Goal: Book appointment/travel/reservation

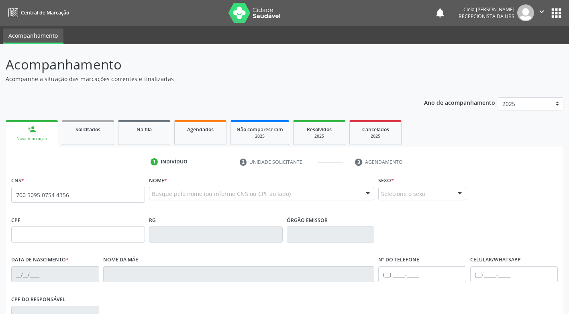
type input "700 5095 0754 4356"
type input "[DATE]"
type input "[PERSON_NAME]"
type input "[PHONE_NUMBER]"
type input "482"
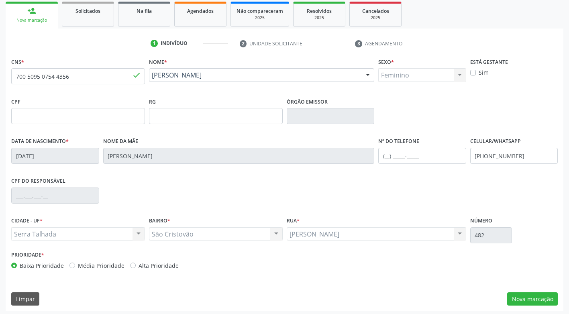
scroll to position [121, 0]
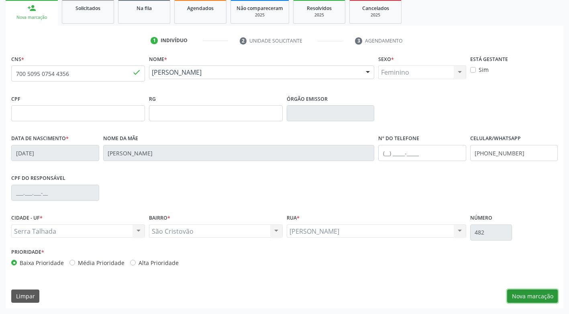
click at [535, 300] on button "Nova marcação" at bounding box center [533, 297] width 51 height 14
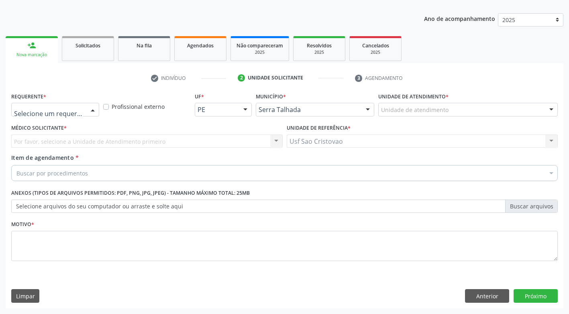
click at [93, 109] on div at bounding box center [93, 110] width 12 height 14
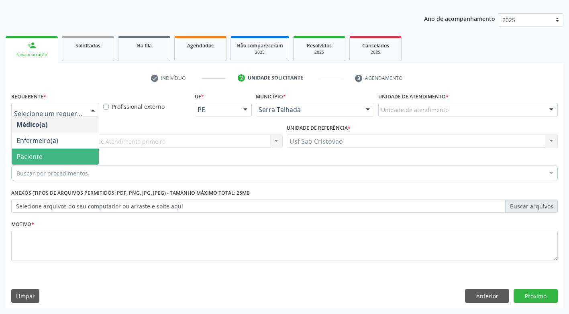
click at [60, 153] on span "Paciente" at bounding box center [55, 157] width 87 height 16
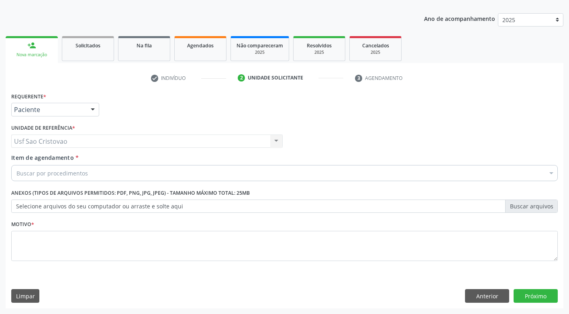
click at [96, 172] on div "Buscar por procedimentos" at bounding box center [284, 173] width 547 height 16
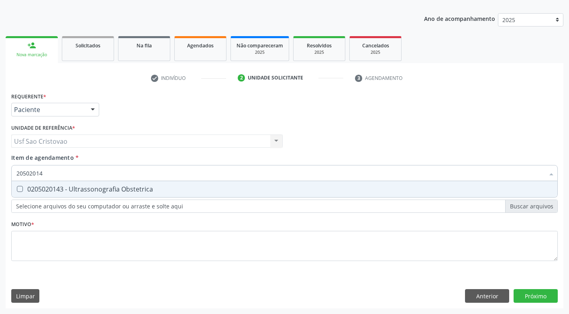
type input "205020143"
drag, startPoint x: 18, startPoint y: 190, endPoint x: 55, endPoint y: 220, distance: 47.7
click at [19, 191] on Obstetrica at bounding box center [20, 189] width 6 height 6
click at [17, 191] on Obstetrica "checkbox" at bounding box center [14, 188] width 5 height 5
checkbox Obstetrica "true"
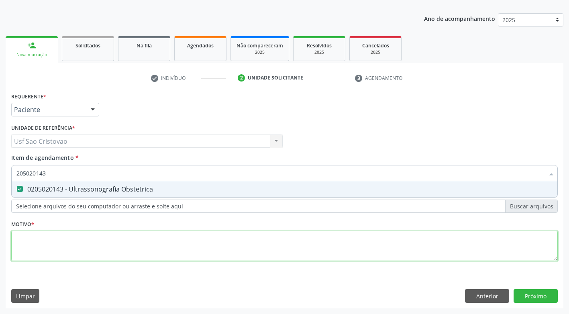
click at [80, 243] on div "Requerente * Paciente Médico(a) Enfermeiro(a) Paciente Nenhum resultado encontr…" at bounding box center [284, 181] width 547 height 182
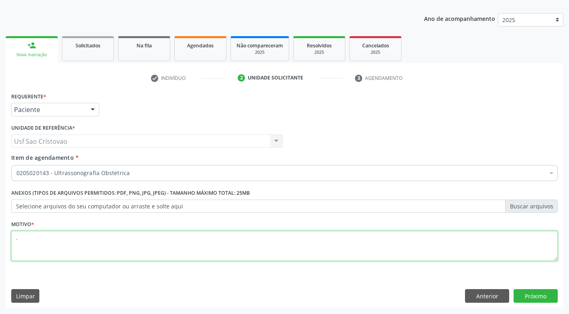
type textarea "."
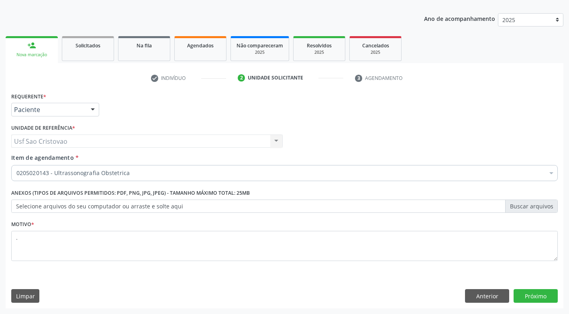
click at [271, 289] on div "Requerente * Paciente Médico(a) Enfermeiro(a) Paciente Nenhum resultado encontr…" at bounding box center [285, 199] width 558 height 218
click at [525, 297] on button "Próximo" at bounding box center [536, 296] width 44 height 14
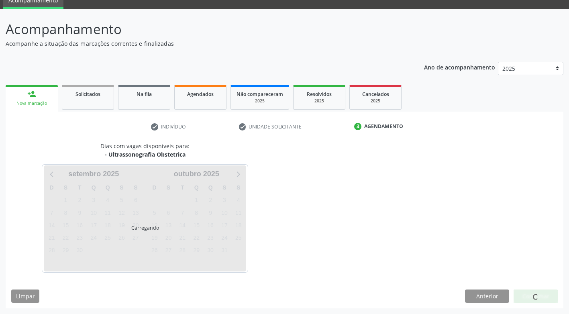
scroll to position [35, 0]
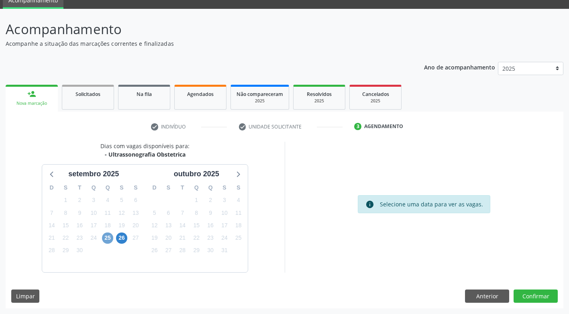
click at [107, 240] on span "25" at bounding box center [107, 238] width 11 height 11
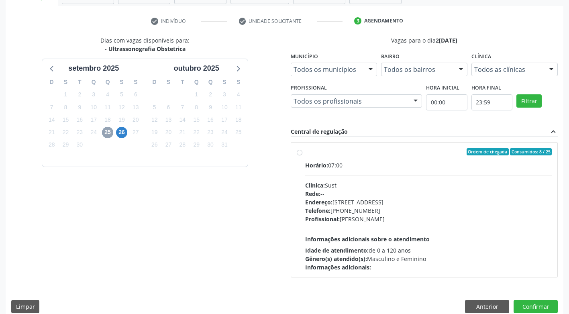
scroll to position [151, 0]
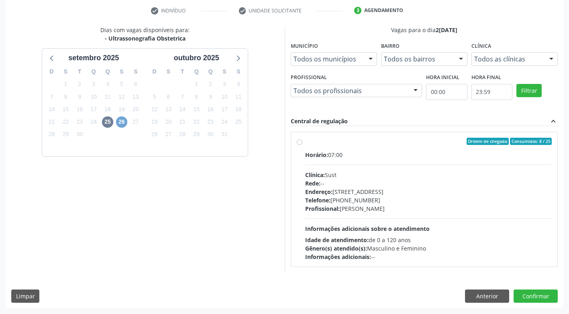
click at [125, 124] on span "26" at bounding box center [121, 122] width 11 height 11
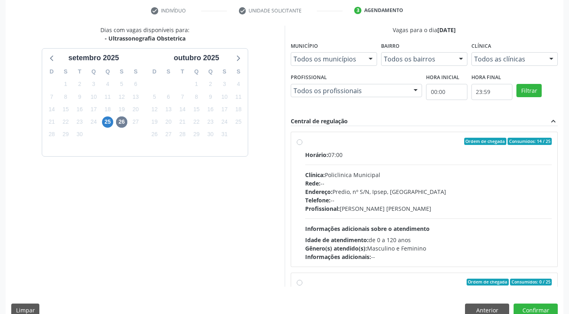
click at [305, 144] on label "Ordem de chegada Consumidos: 14 / 25 Horário: 07:00 Clínica: Policlinica Munici…" at bounding box center [428, 199] width 247 height 123
click at [300, 144] on input "Ordem de chegada Consumidos: 14 / 25 Horário: 07:00 Clínica: Policlinica Munici…" at bounding box center [300, 141] width 6 height 7
radio input "true"
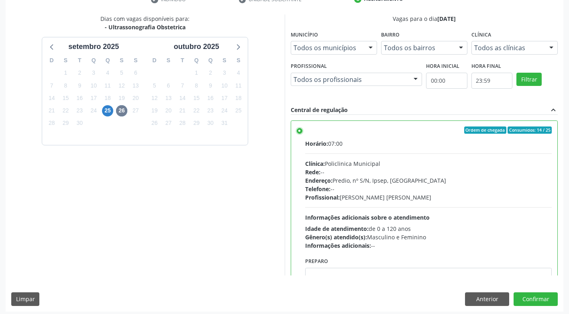
scroll to position [166, 0]
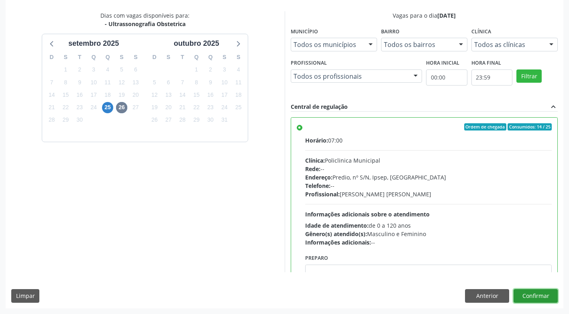
click at [537, 297] on button "Confirmar" at bounding box center [536, 296] width 44 height 14
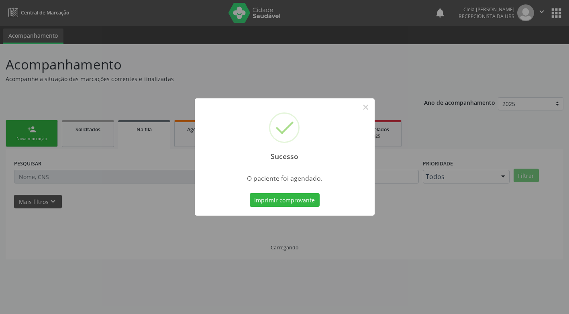
scroll to position [0, 0]
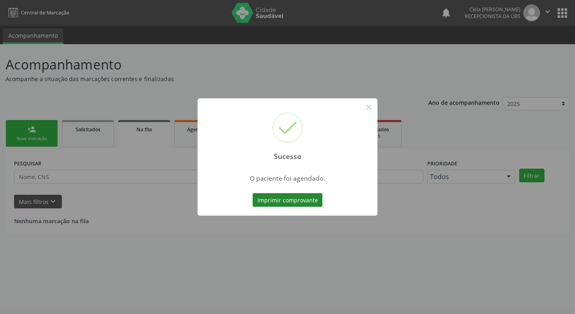
click at [277, 205] on button "Imprimir comprovante" at bounding box center [288, 200] width 70 height 14
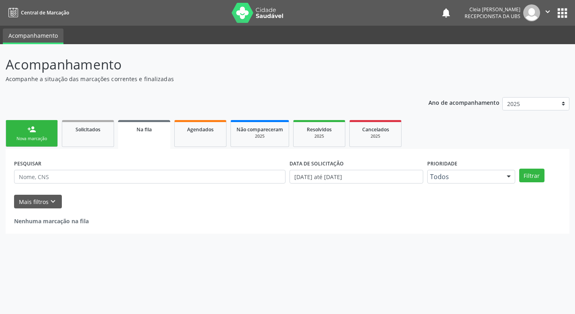
click at [49, 137] on div "Nova marcação" at bounding box center [32, 139] width 40 height 6
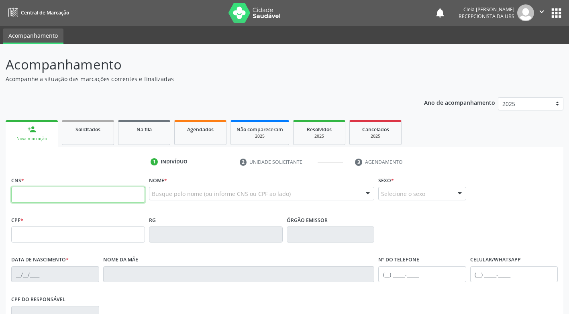
click at [97, 199] on input "text" at bounding box center [78, 195] width 134 height 16
type input "702 6042 0272 6648"
type input "[DATE]"
type input "[PHONE_NUMBER]"
type input "575"
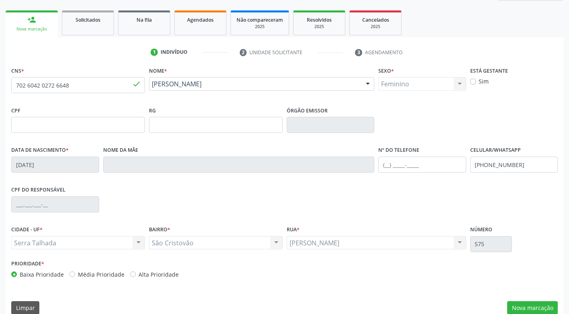
scroll to position [121, 0]
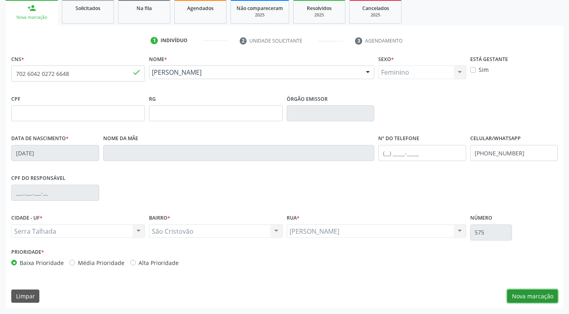
click at [541, 294] on button "Nova marcação" at bounding box center [533, 297] width 51 height 14
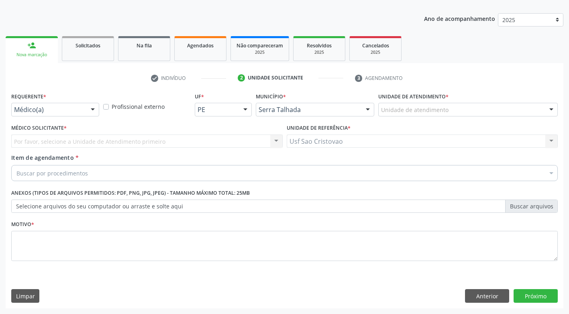
scroll to position [84, 0]
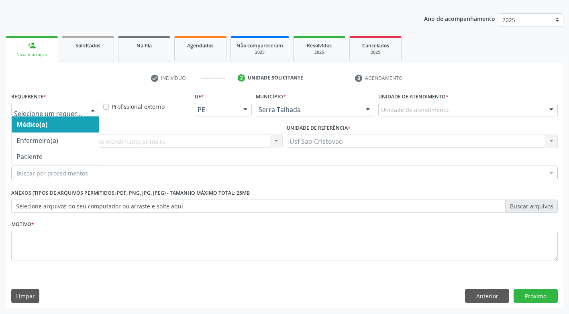
click at [84, 113] on div at bounding box center [55, 110] width 88 height 14
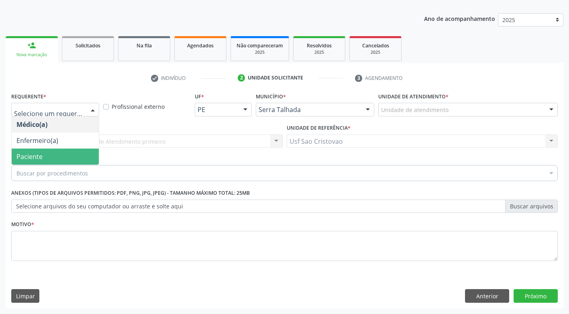
click at [82, 154] on span "Paciente" at bounding box center [55, 157] width 87 height 16
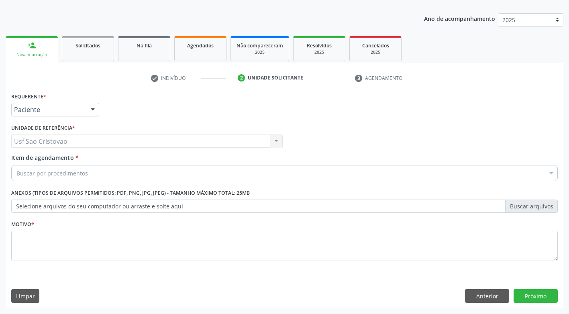
click at [95, 172] on div "Buscar por procedimentos" at bounding box center [284, 173] width 547 height 16
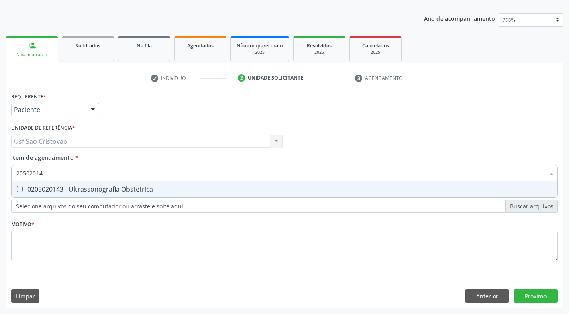
type input "205020143"
drag, startPoint x: 20, startPoint y: 188, endPoint x: 32, endPoint y: 193, distance: 12.8
click at [20, 188] on Obstetrica at bounding box center [20, 189] width 6 height 6
click at [17, 188] on Obstetrica "checkbox" at bounding box center [14, 188] width 5 height 5
checkbox Obstetrica "true"
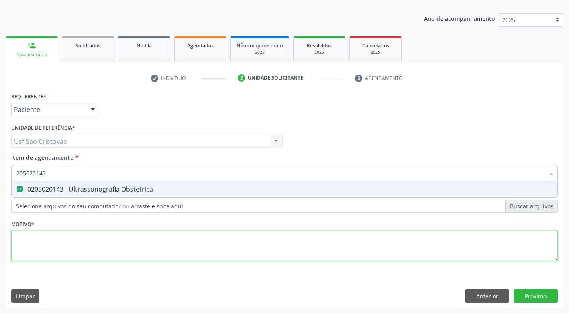
click at [89, 242] on div "Requerente * Paciente Médico(a) Enfermeiro(a) Paciente Nenhum resultado encontr…" at bounding box center [284, 181] width 547 height 182
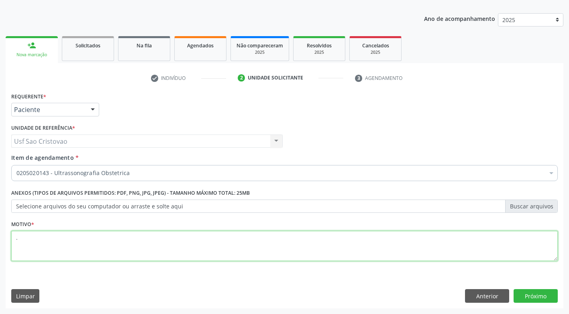
type textarea "."
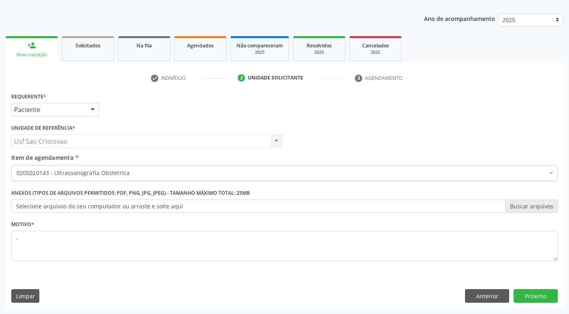
click at [440, 289] on div "Requerente * Paciente Médico(a) Enfermeiro(a) Paciente Nenhum resultado encontr…" at bounding box center [285, 199] width 558 height 218
click at [526, 295] on button "Próximo" at bounding box center [536, 296] width 44 height 14
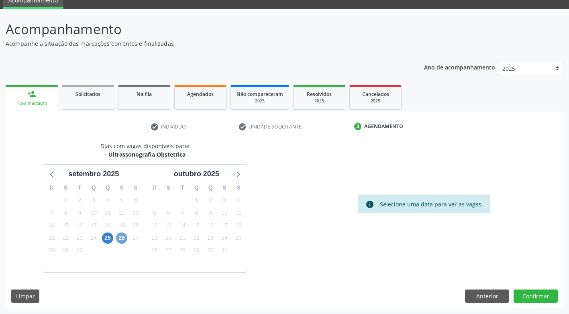
click at [118, 239] on span "26" at bounding box center [121, 238] width 11 height 11
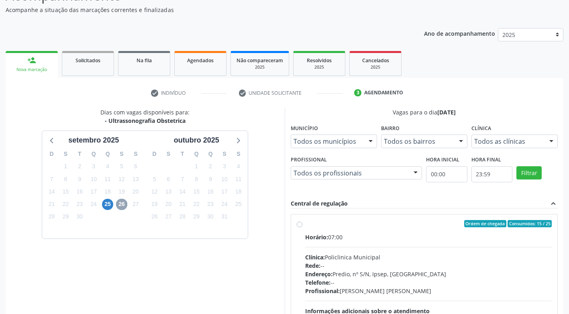
scroll to position [156, 0]
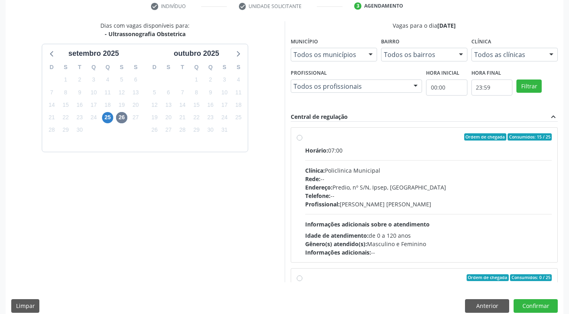
click at [305, 139] on label "Ordem de chegada Consumidos: 15 / 25 Horário: 07:00 Clínica: Policlinica Munici…" at bounding box center [428, 194] width 247 height 123
click at [300, 139] on input "Ordem de chegada Consumidos: 15 / 25 Horário: 07:00 Clínica: Policlinica Munici…" at bounding box center [300, 136] width 6 height 7
radio input "true"
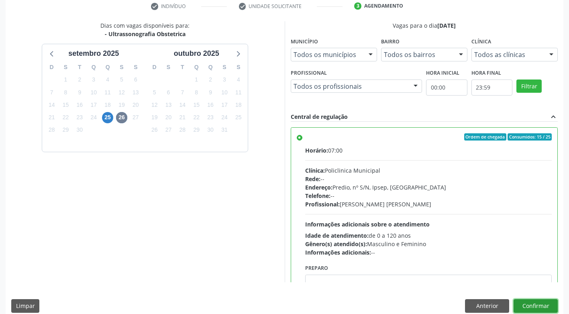
click at [530, 303] on button "Confirmar" at bounding box center [536, 306] width 44 height 14
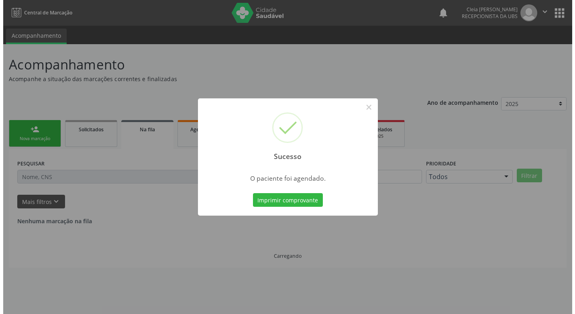
scroll to position [0, 0]
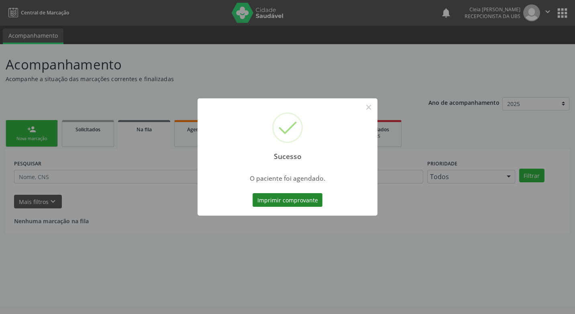
click at [300, 199] on button "Imprimir comprovante" at bounding box center [288, 200] width 70 height 14
